Goal: Book appointment/travel/reservation

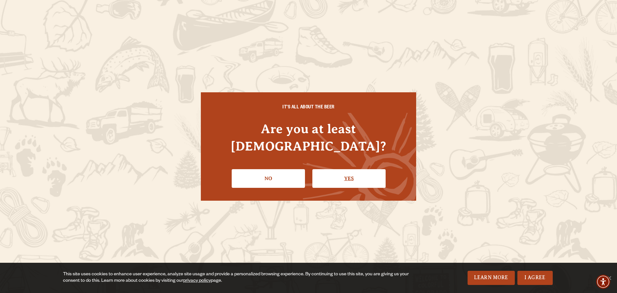
click at [373, 170] on link "Yes" at bounding box center [348, 178] width 73 height 19
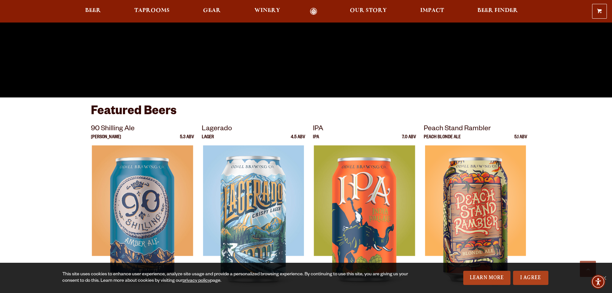
scroll to position [289, 0]
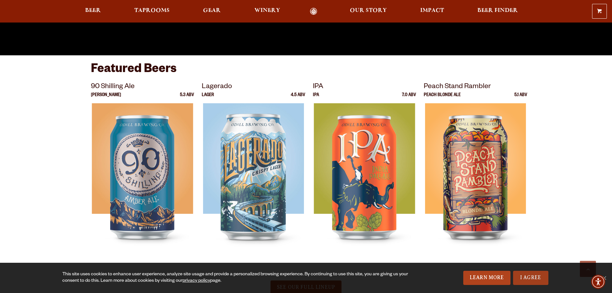
click at [538, 280] on link "I Agree" at bounding box center [530, 278] width 35 height 14
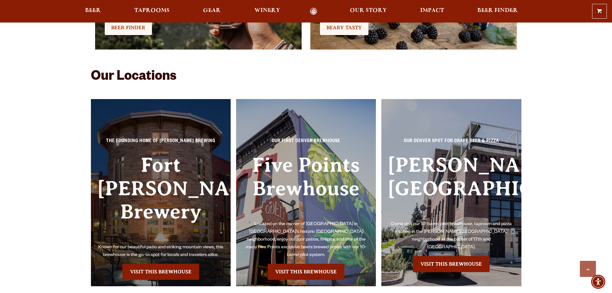
scroll to position [1446, 0]
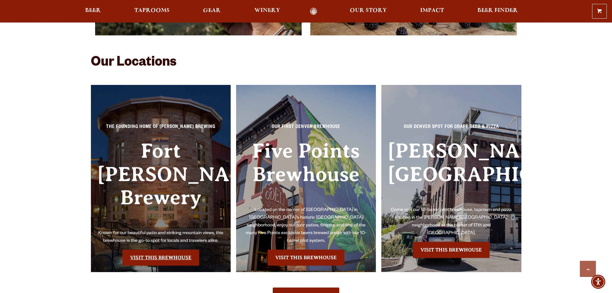
click at [154, 249] on link "Visit this Brewhouse" at bounding box center [160, 257] width 77 height 16
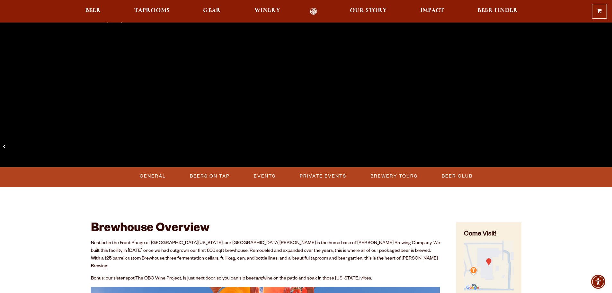
scroll to position [193, 0]
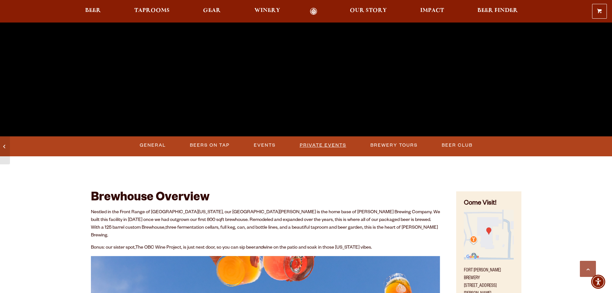
click at [331, 144] on link "Private Events" at bounding box center [323, 145] width 52 height 15
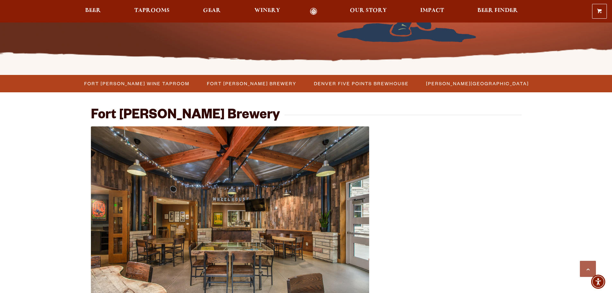
scroll to position [151, 0]
